Goal: Task Accomplishment & Management: Use online tool/utility

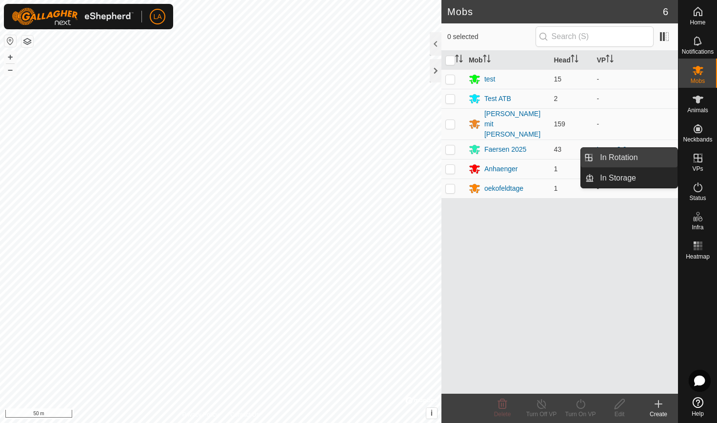
click at [640, 160] on link "In Rotation" at bounding box center [635, 158] width 83 height 20
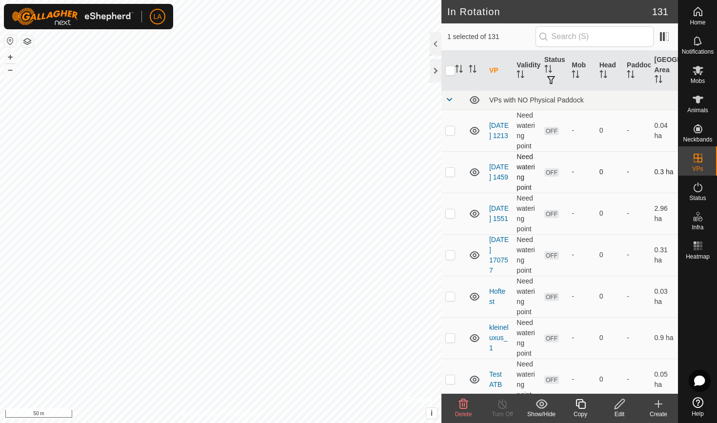
checkbox input "false"
checkbox input "true"
checkbox input "false"
click at [616, 404] on icon at bounding box center [620, 404] width 12 height 12
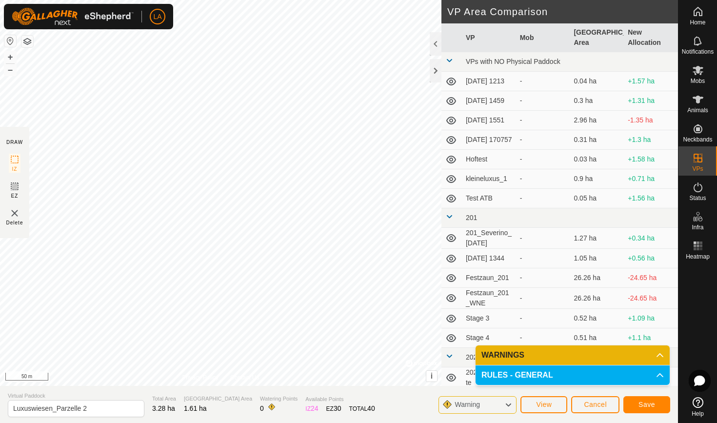
click at [651, 407] on span "Save" at bounding box center [647, 405] width 17 height 8
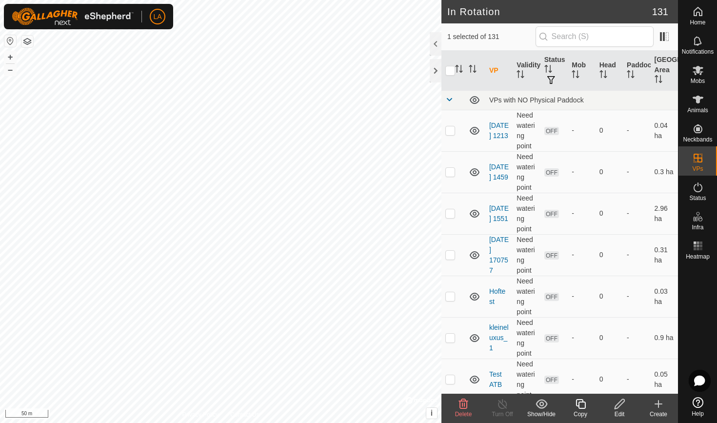
checkbox input "true"
checkbox input "false"
click at [622, 402] on icon at bounding box center [620, 404] width 12 height 12
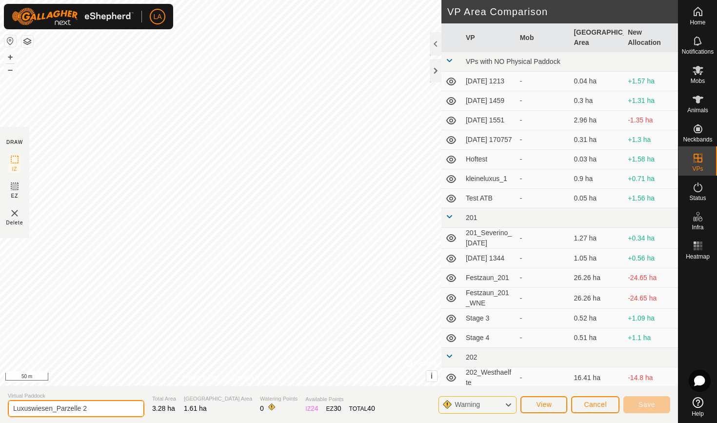
click at [88, 409] on input "Luxuswiesen_Parzelle 2" at bounding box center [76, 408] width 137 height 17
click at [306, 396] on span "Available Points" at bounding box center [340, 399] width 69 height 8
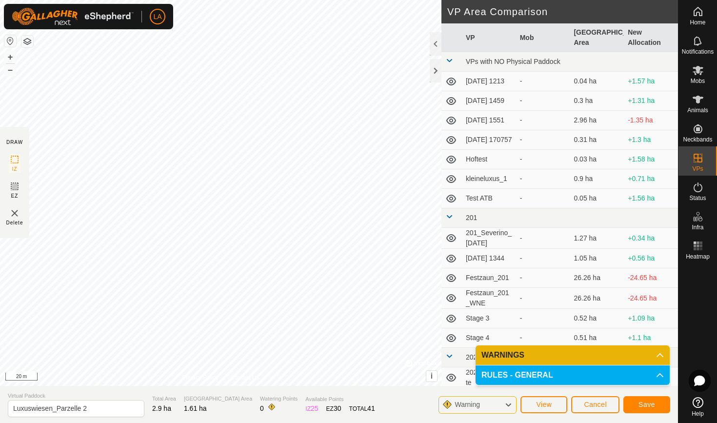
click at [652, 408] on span "Save" at bounding box center [647, 405] width 17 height 8
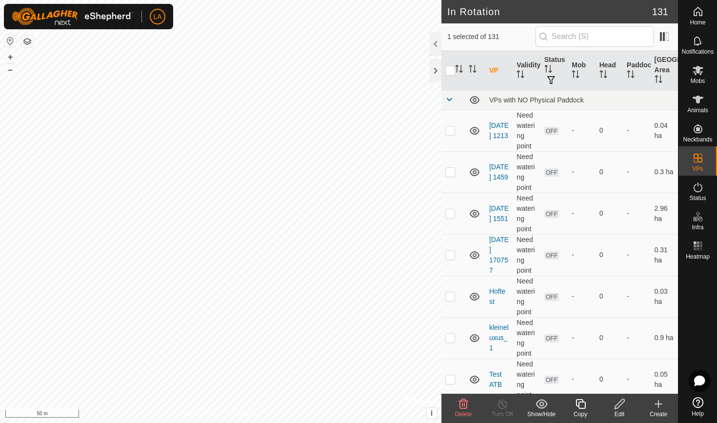
checkbox input "false"
checkbox input "true"
checkbox input "false"
click at [696, 69] on icon at bounding box center [698, 70] width 11 height 9
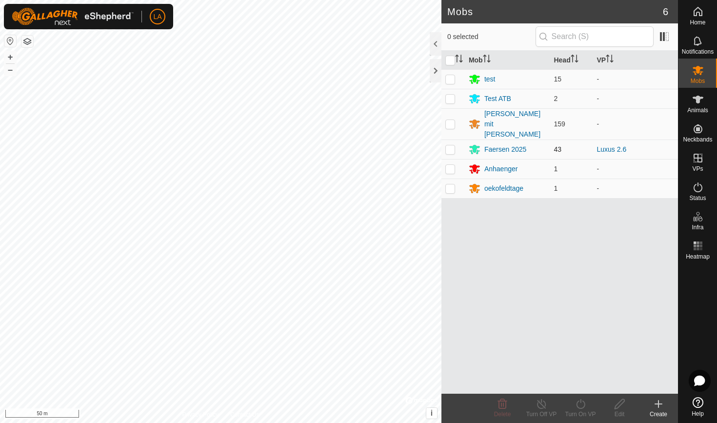
click at [444, 140] on td at bounding box center [453, 150] width 23 height 20
checkbox input "true"
click at [579, 402] on icon at bounding box center [581, 404] width 12 height 12
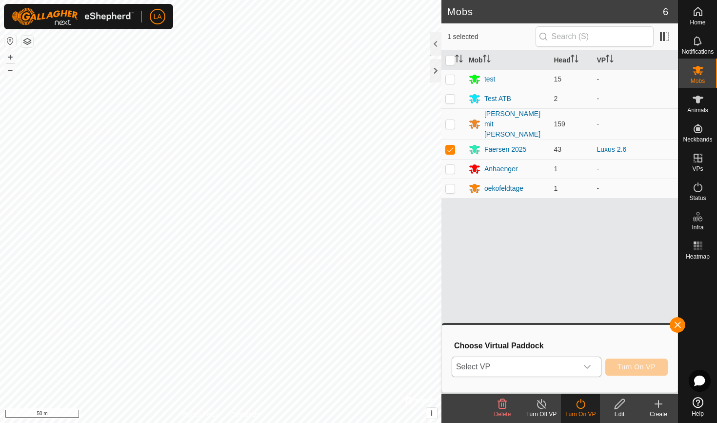
click at [530, 362] on span "Select VP" at bounding box center [514, 367] width 125 height 20
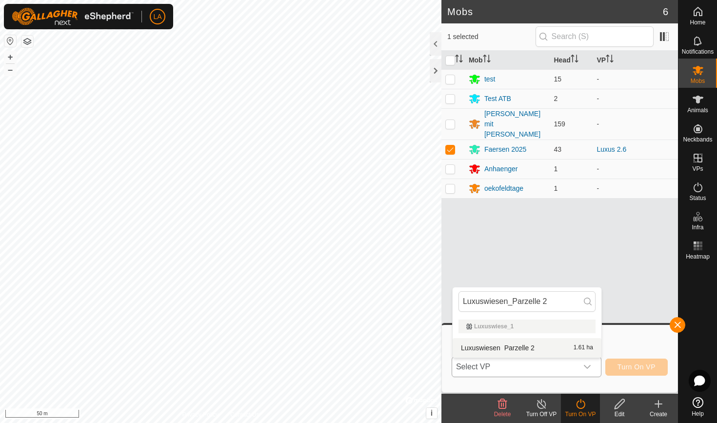
type input "Luxuswiesen_Parzelle 2"
click at [512, 351] on li "Luxuswiesen_Parzelle 2 1.61 ha" at bounding box center [527, 348] width 149 height 20
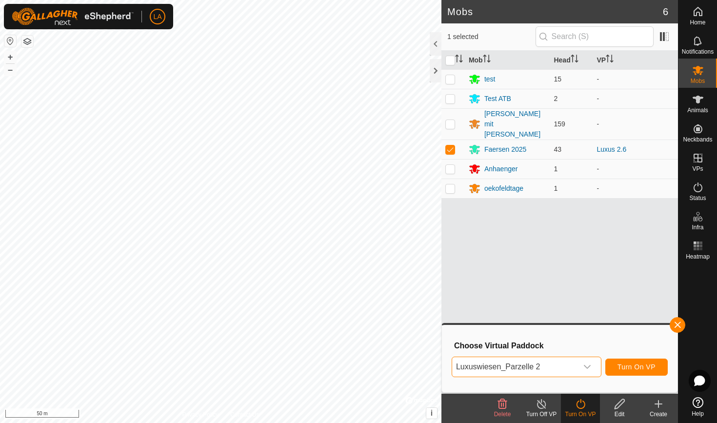
click at [656, 363] on button "Turn On VP" at bounding box center [637, 367] width 62 height 17
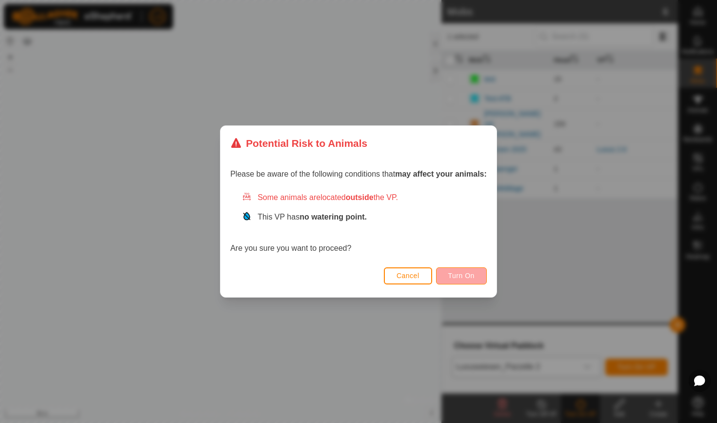
click at [456, 275] on span "Turn On" at bounding box center [462, 276] width 26 height 8
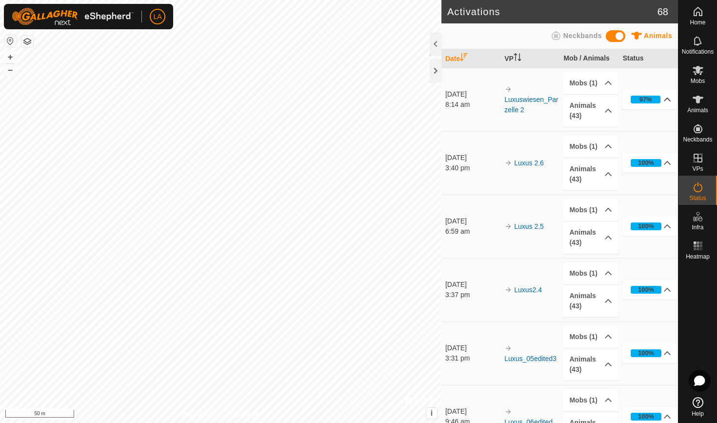
click at [652, 104] on p-accordion-header "97%" at bounding box center [650, 100] width 55 height 20
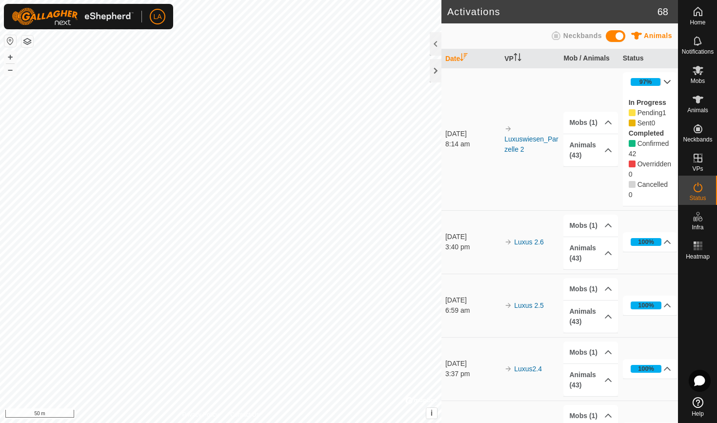
click at [664, 80] on icon at bounding box center [668, 82] width 8 height 8
